Goal: Task Accomplishment & Management: Manage account settings

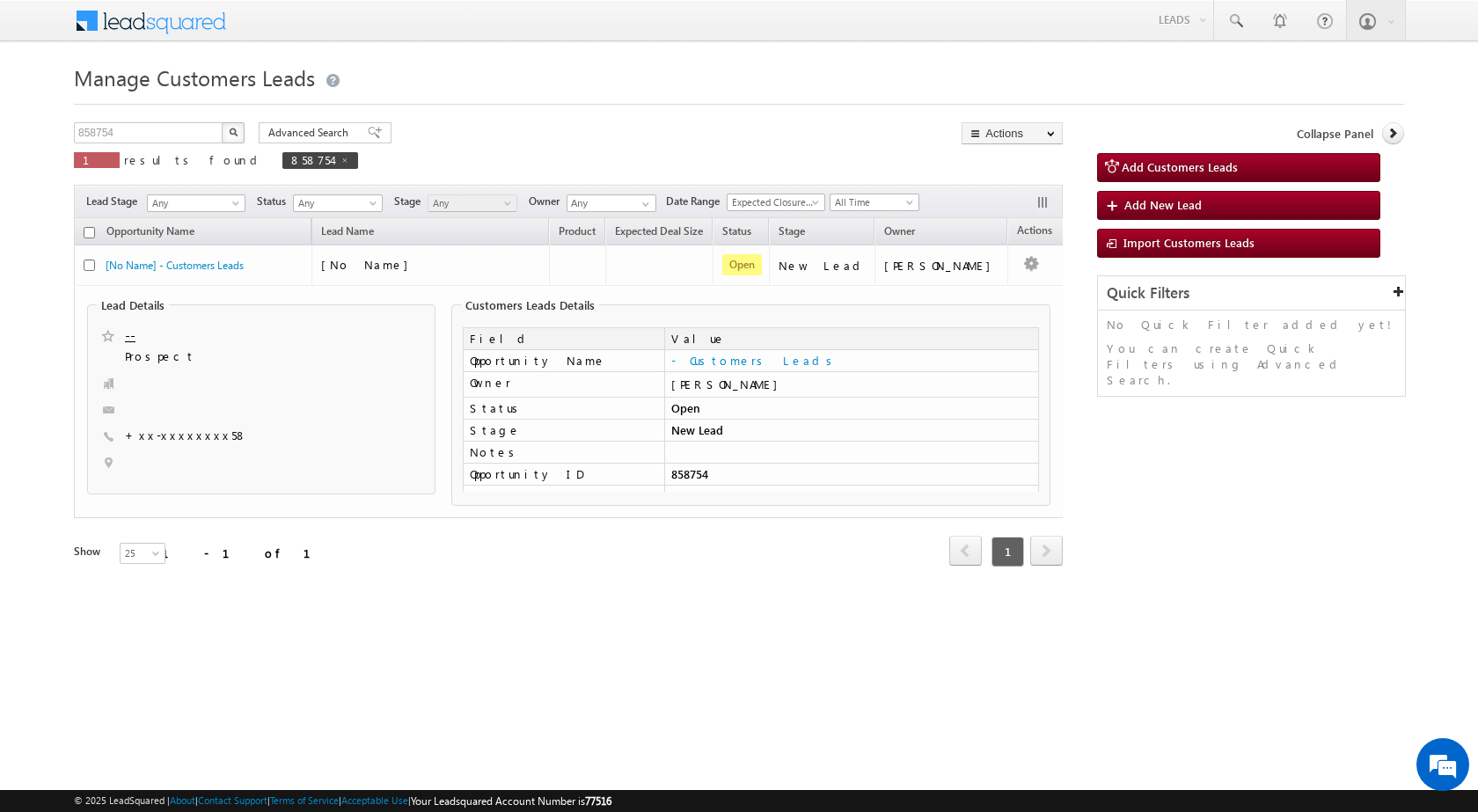
click at [416, 83] on h1 "Manage Customers Leads" at bounding box center [739, 76] width 1330 height 35
click at [228, 121] on div "Manage Customers Leads Customers Leads updated successfully. 858754 X 1 results…" at bounding box center [739, 337] width 1330 height 556
click at [228, 131] on button "button" at bounding box center [233, 133] width 23 height 21
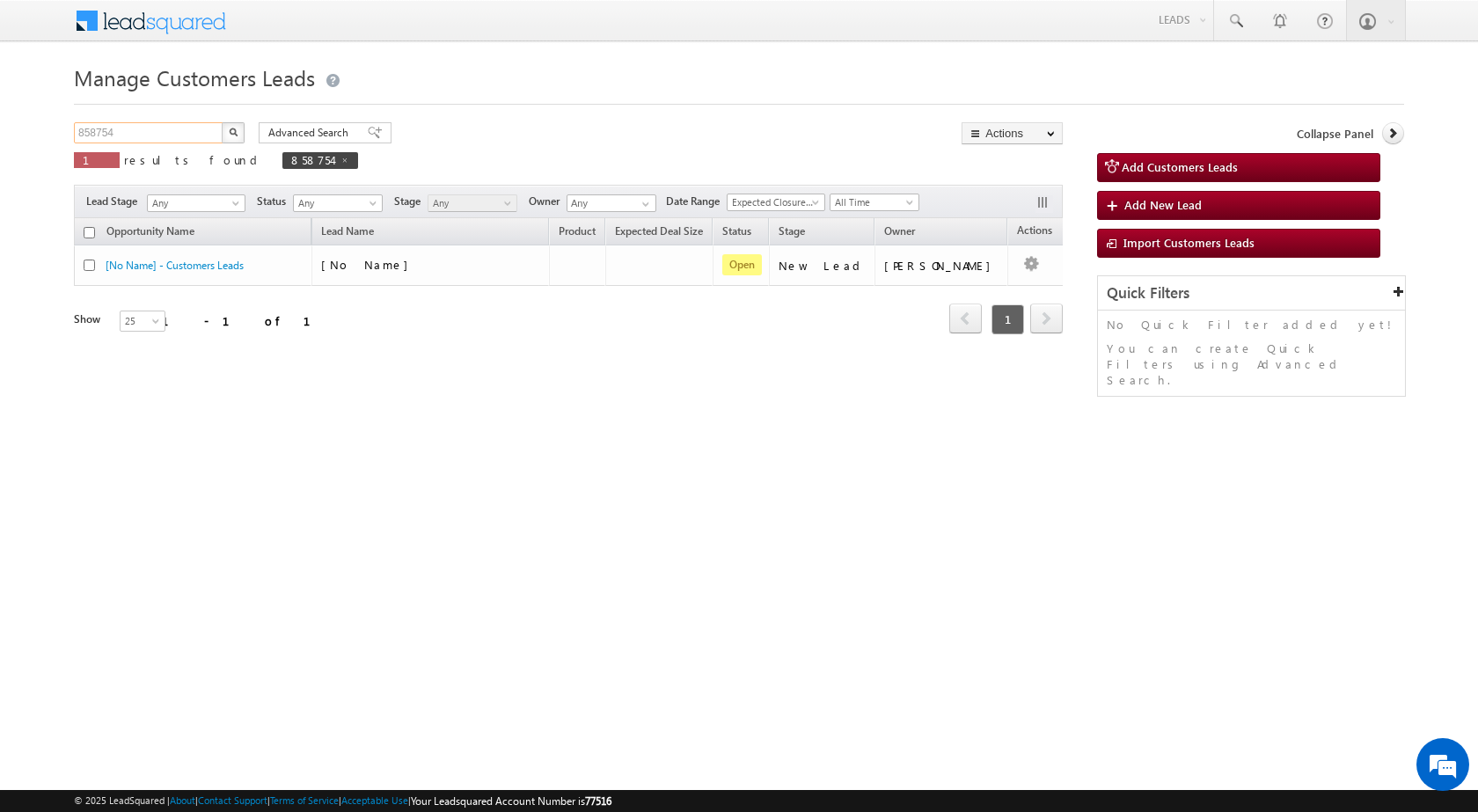
click at [176, 130] on input "858754" at bounding box center [149, 133] width 150 height 21
paste input "293"
type input "852934"
click at [109, 498] on div "Manage Customers Leads 852934 X 1 results found 858754 Advanced Search Advanced…" at bounding box center [739, 279] width 1330 height 440
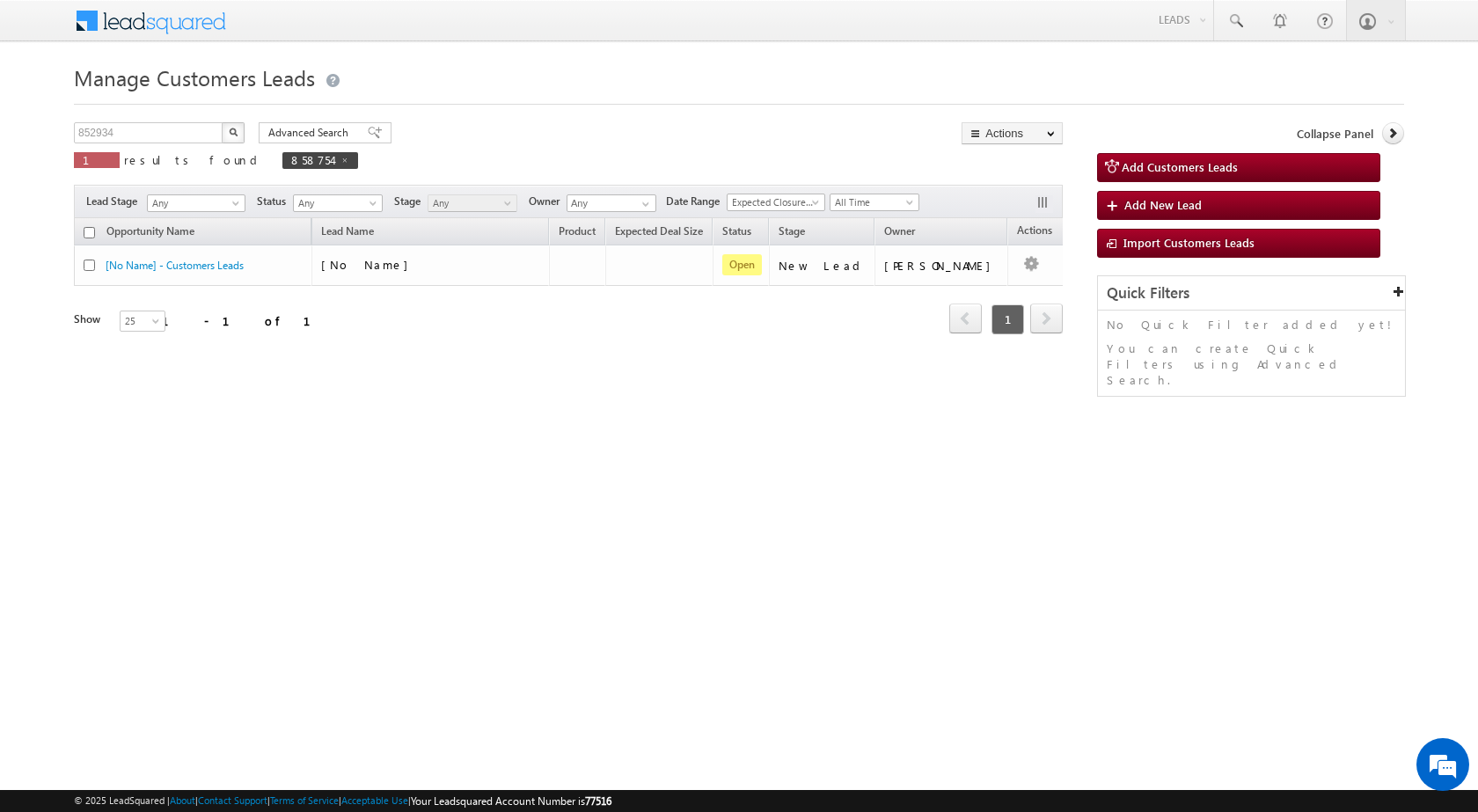
click at [235, 137] on button "button" at bounding box center [233, 133] width 23 height 21
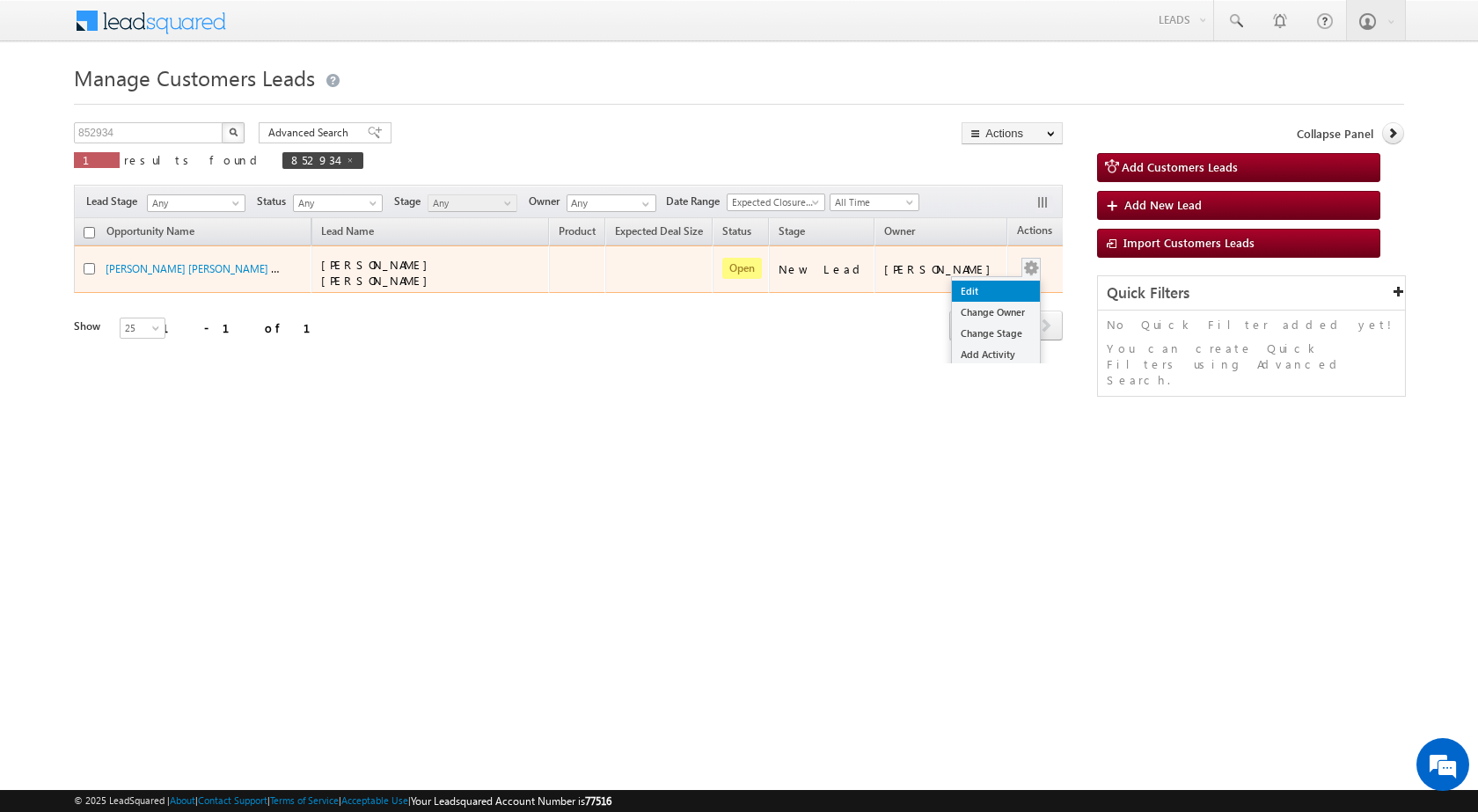
click at [954, 284] on link "Edit" at bounding box center [997, 291] width 88 height 21
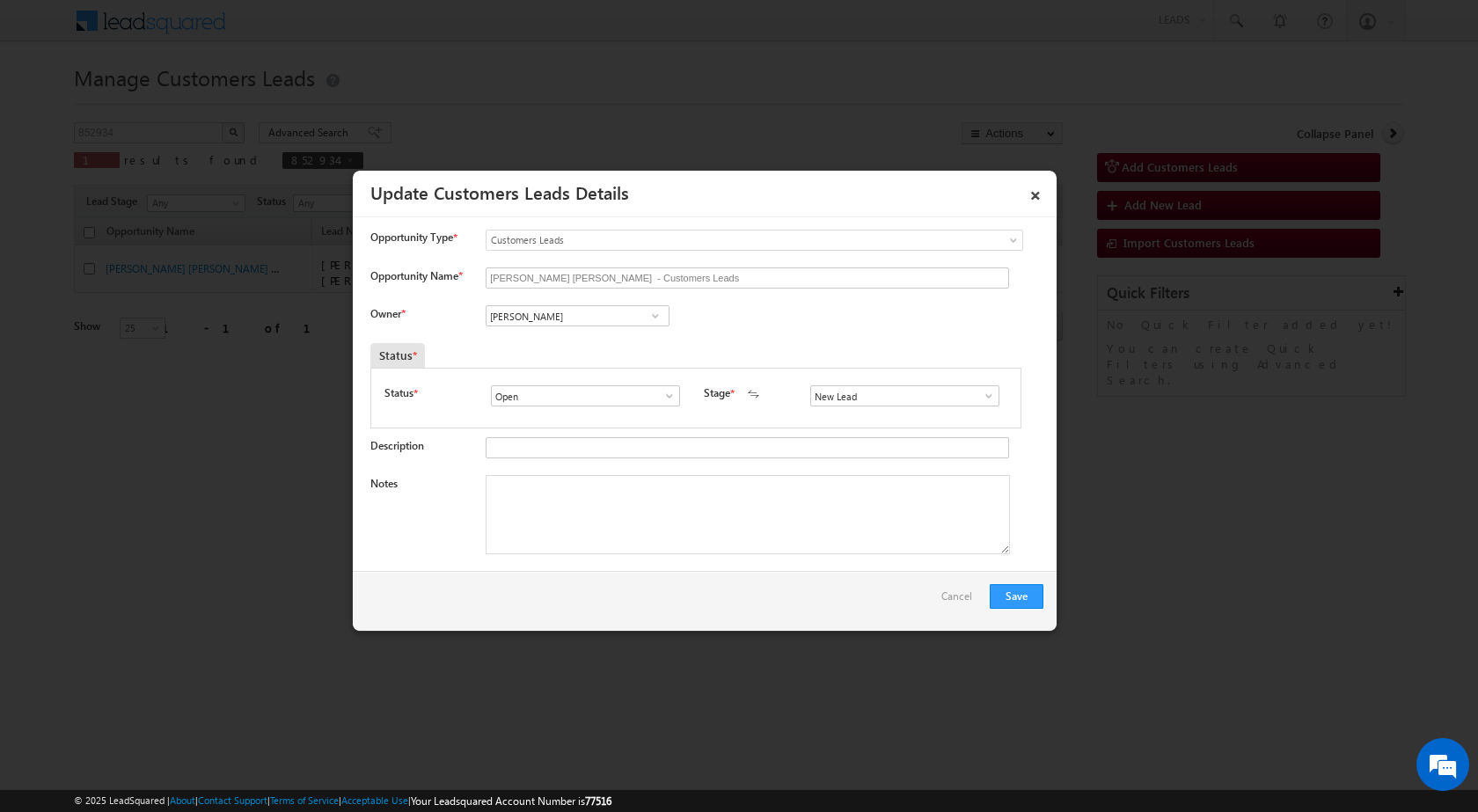
click at [986, 397] on span at bounding box center [989, 396] width 18 height 14
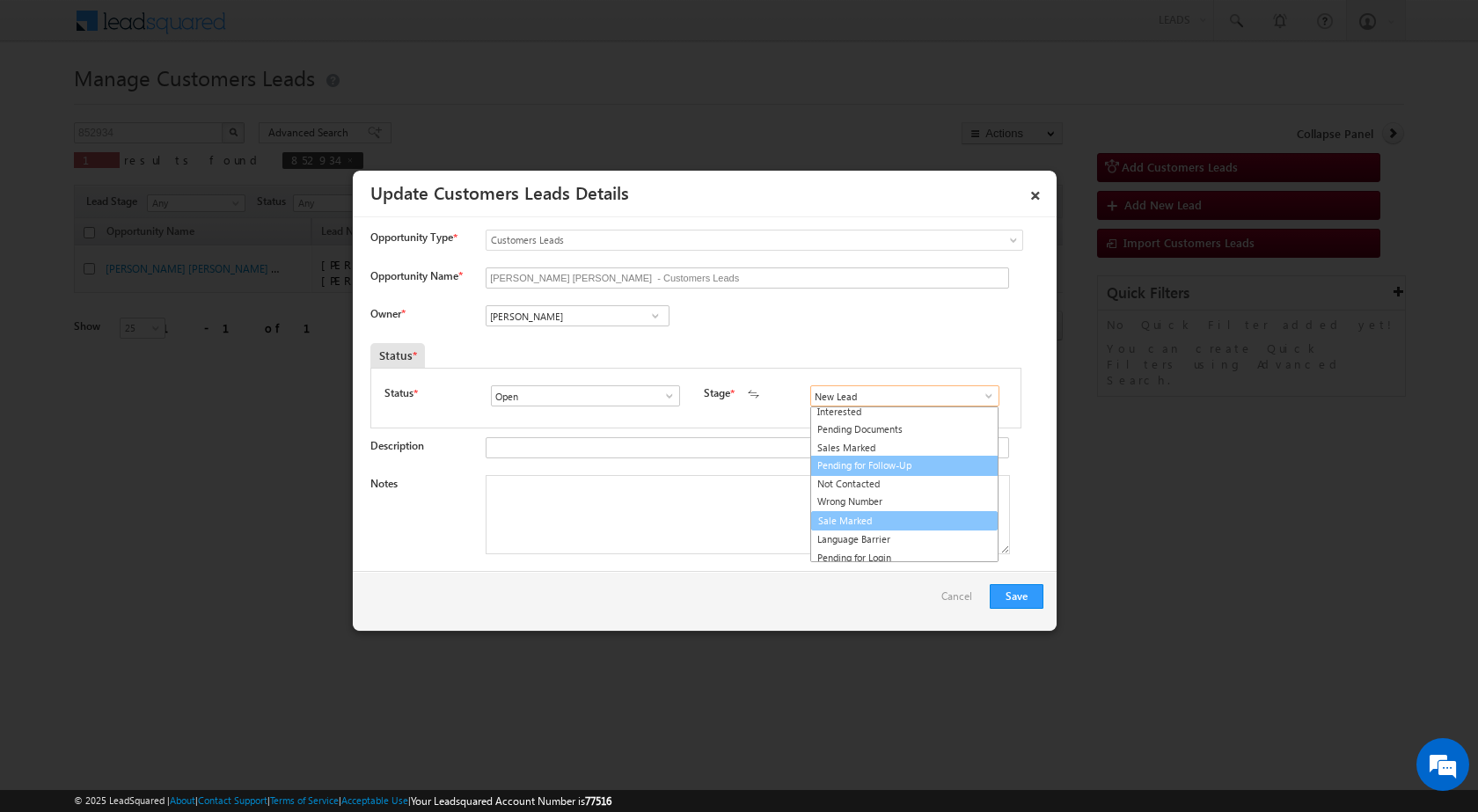
scroll to position [26, 0]
click at [873, 523] on link "Sale Marked" at bounding box center [904, 517] width 188 height 21
type input "Sale Marked"
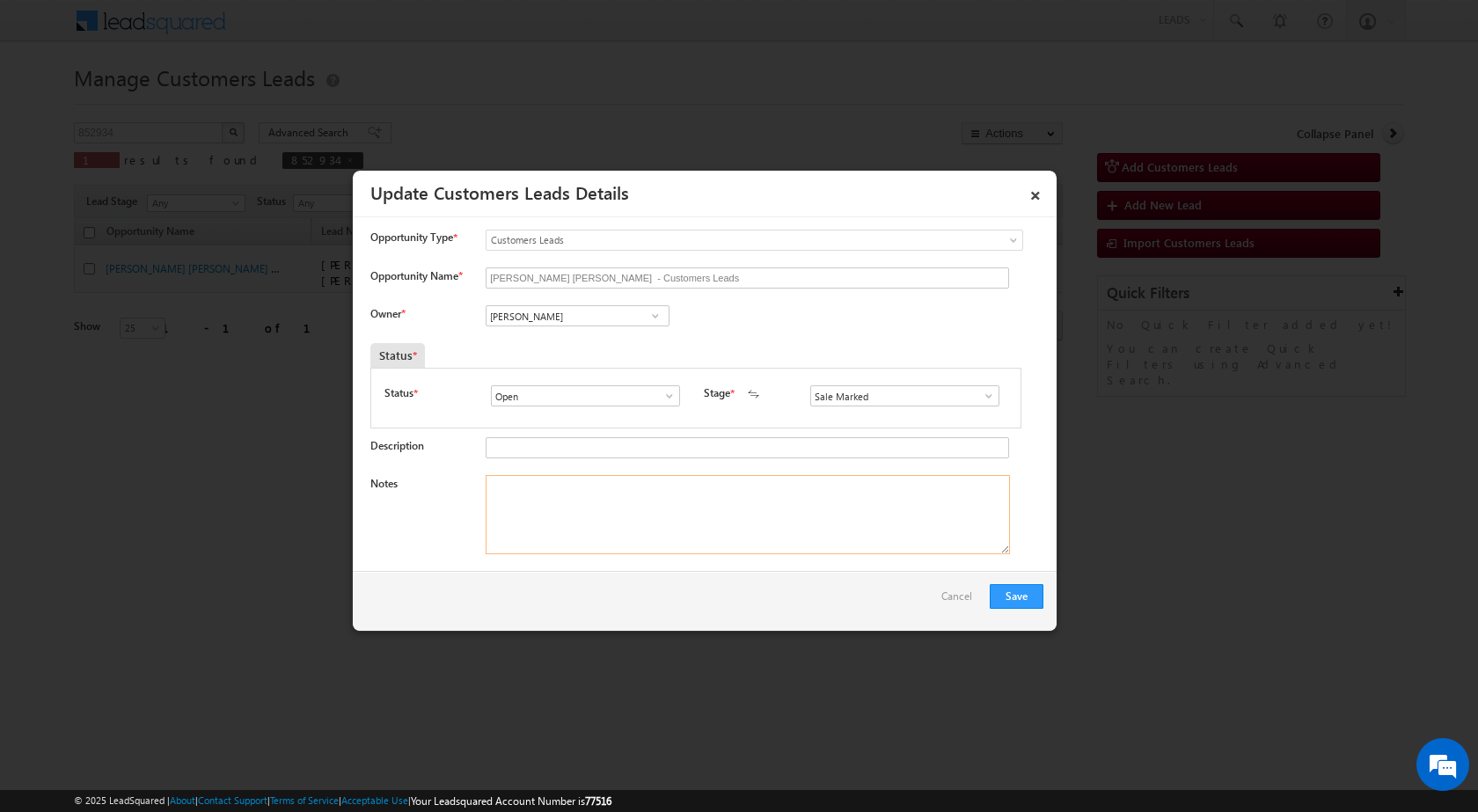
click at [608, 542] on textarea "Notes" at bounding box center [748, 514] width 525 height 79
paste textarea "852934 - VB_Interested - UMESH DEORAO MAHAJAN - 9970913601 - AMRAVATI 444607 - …"
type textarea "852934 - VB_Interested - UMESH DEORAO MAHAJAN - 9970913601 - AMRAVATI 444607 - …"
click at [745, 317] on div "Owner * Vikas Halwai Vikas Halwai Vikas Halwai" at bounding box center [707, 320] width 673 height 29
click at [608, 310] on input "[PERSON_NAME]" at bounding box center [578, 316] width 184 height 21
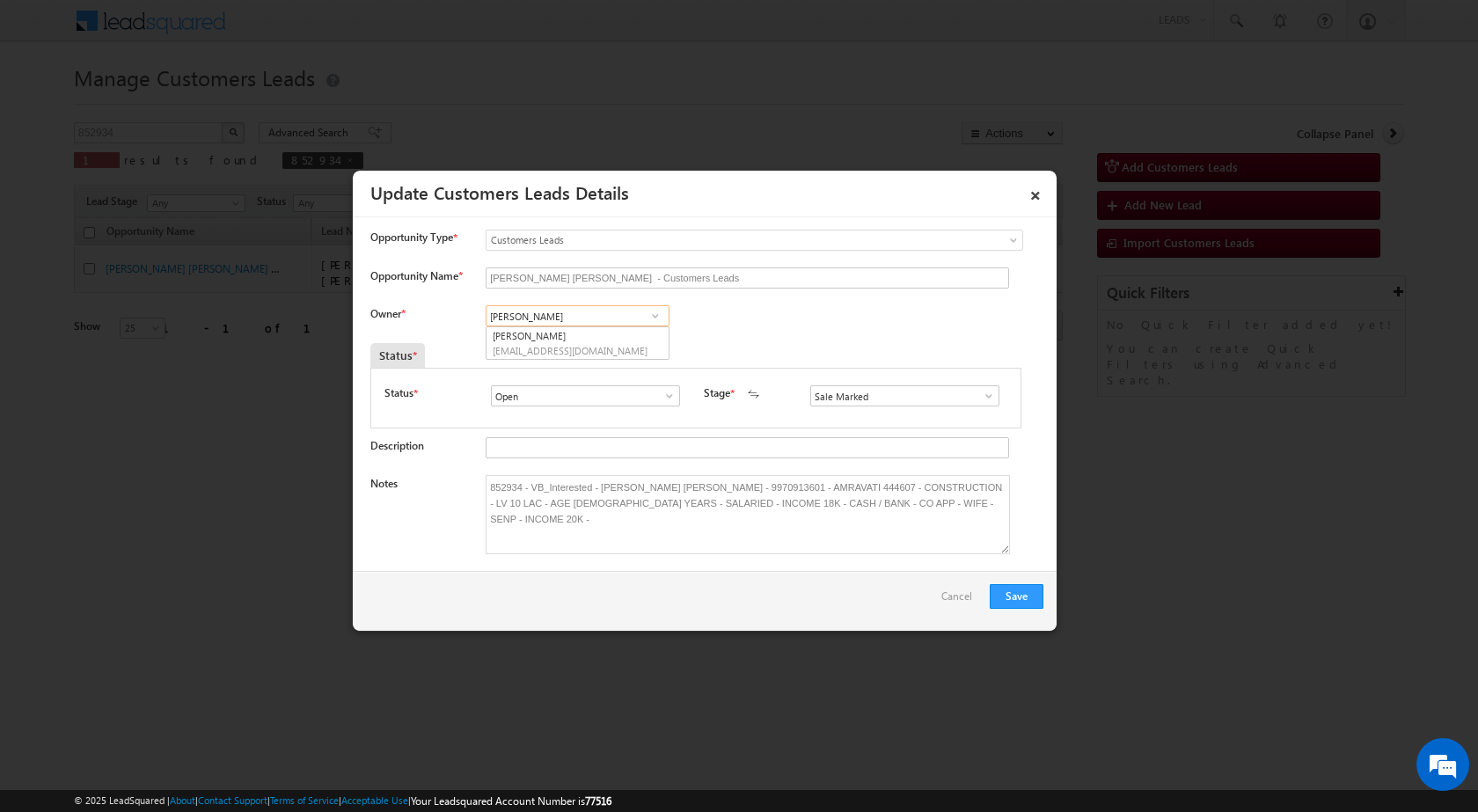
paste input "vaibhav.dhanke@sgrlimited.in"
click at [576, 344] on span "vaibhav.dhanke@sgrlimited.in" at bounding box center [572, 351] width 158 height 13
type input "Vaibhav Shankar Dhanke"
click at [807, 315] on div "Owner * Vikas Halwai Vikas Halwai Vikas Halwai Vaibhav Shankar Dhanke Vaibhav S…" at bounding box center [707, 320] width 673 height 29
click at [790, 305] on div "Owner * Vikas Halwai Vikas Halwai Vikas Halwai Vaibhav Shankar Dhanke Vaibhav S…" at bounding box center [707, 320] width 673 height 29
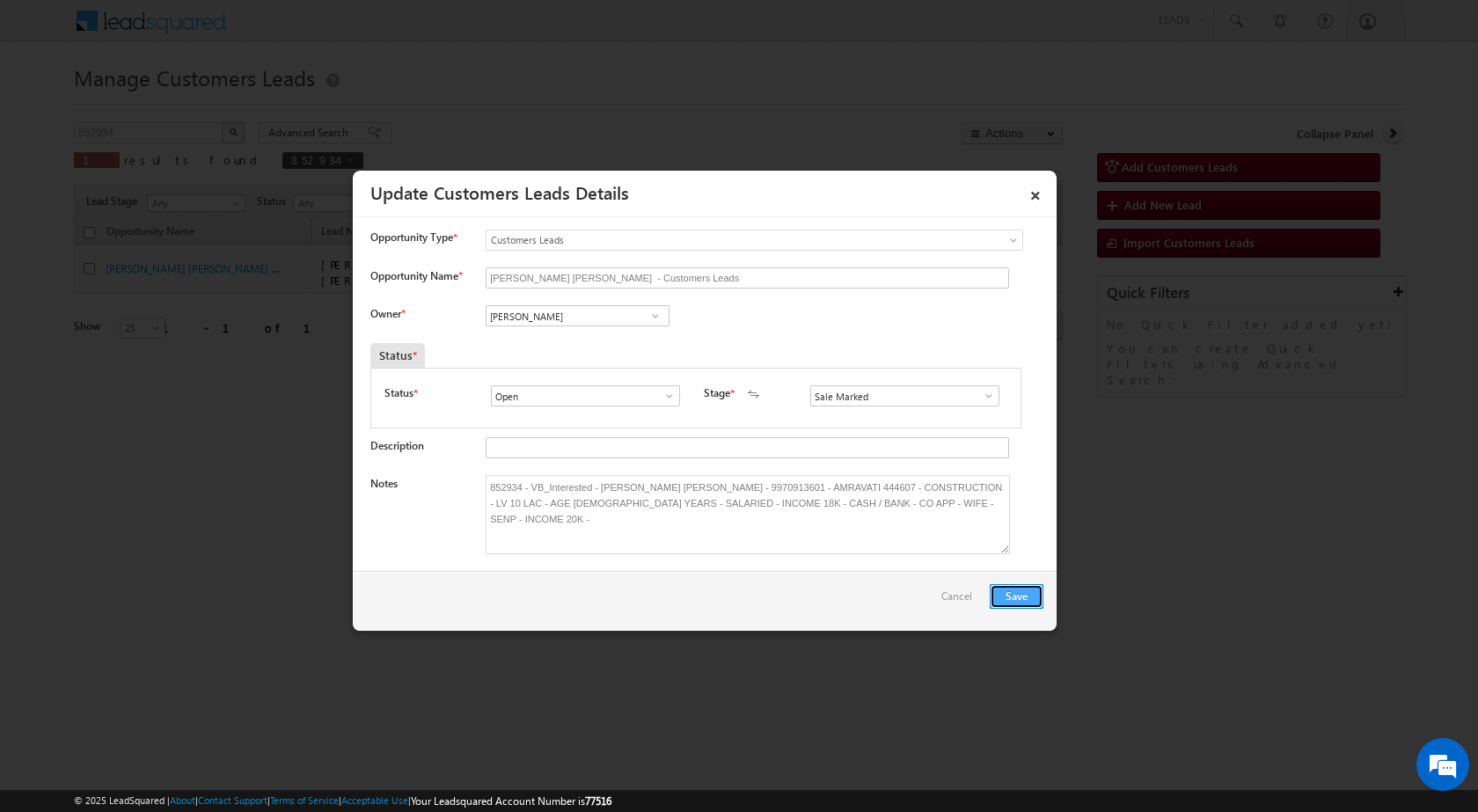
click at [1038, 592] on button "Save" at bounding box center [1016, 596] width 54 height 24
